Goal: Communication & Community: Connect with others

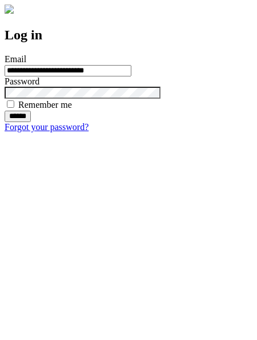
type input "**********"
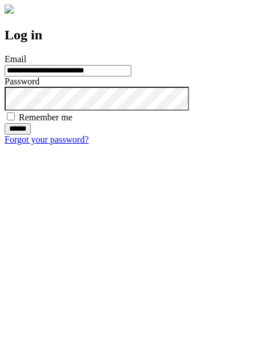
click at [31, 135] on input "******" at bounding box center [18, 128] width 26 height 11
